Goal: Register for event/course

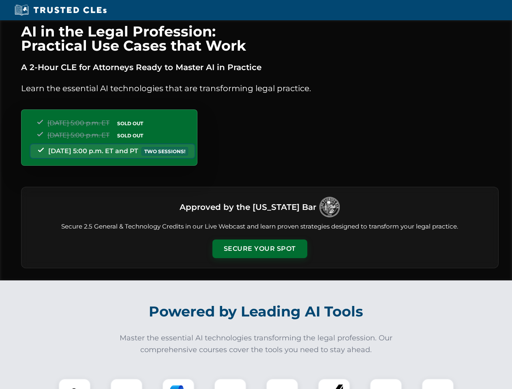
click at [259, 249] on button "Secure Your Spot" at bounding box center [259, 249] width 95 height 19
click at [75, 384] on img at bounding box center [75, 395] width 24 height 24
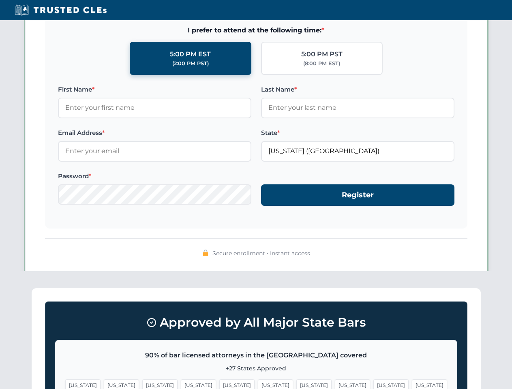
click at [296, 384] on span "[US_STATE]" at bounding box center [313, 385] width 35 height 12
click at [373, 384] on span "[US_STATE]" at bounding box center [390, 385] width 35 height 12
